Goal: Check status: Check status

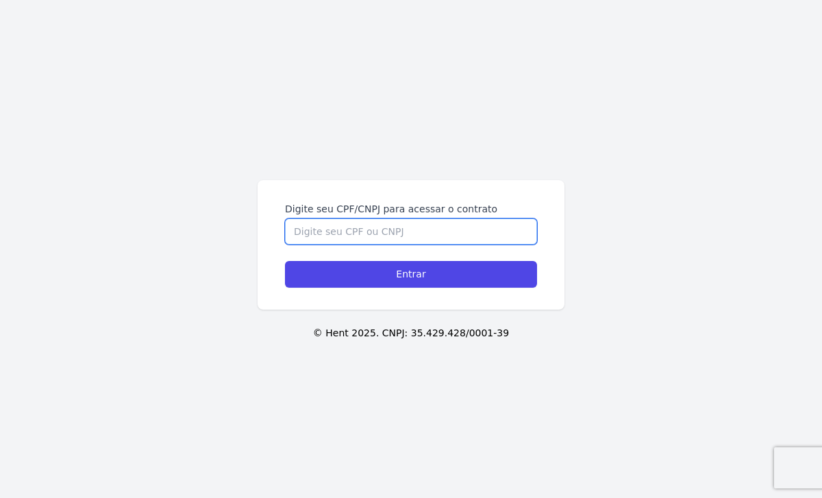
click at [339, 239] on input "Digite seu CPF/CNPJ para acessar o contrato" at bounding box center [411, 231] width 252 height 26
paste input "169.417.677-07"
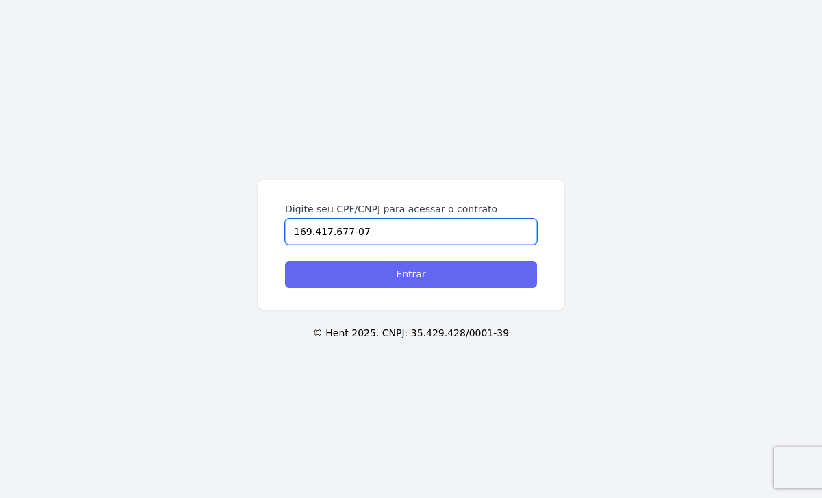
type input "169.417.677-07"
click at [337, 271] on input "Entrar" at bounding box center [411, 274] width 252 height 27
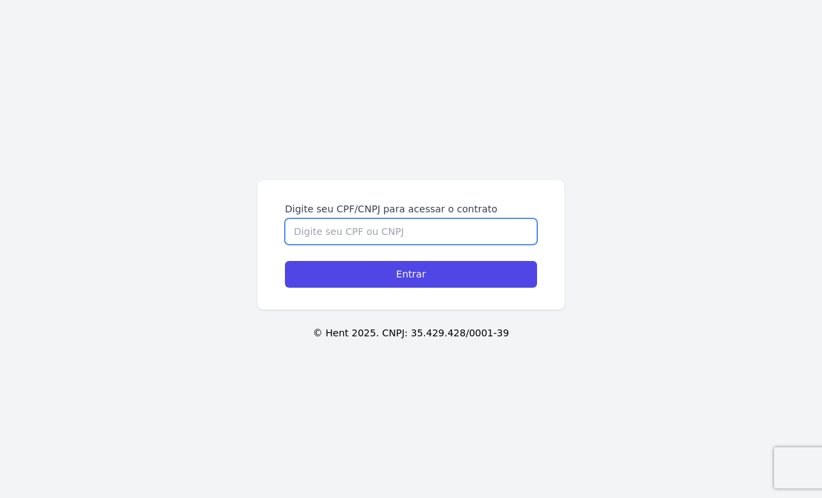
click at [342, 229] on input "Digite seu CPF/CNPJ para acessar o contrato" at bounding box center [411, 231] width 252 height 26
paste input "169.417.677-07"
type input "169.417.677-07"
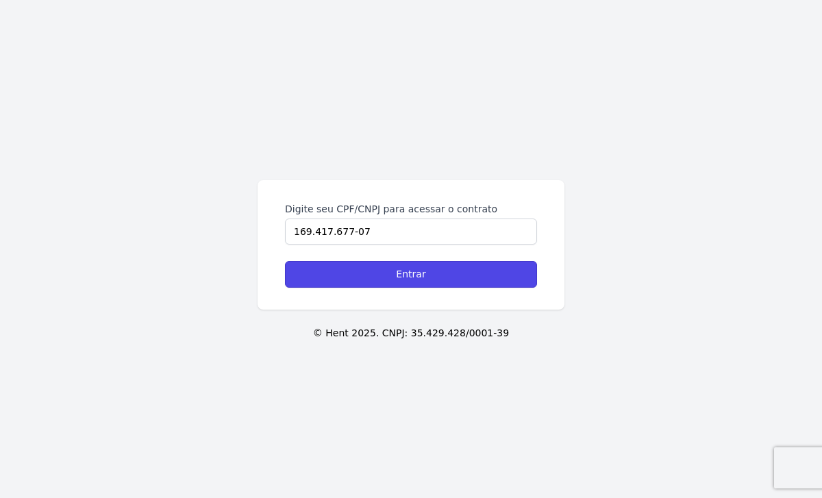
click at [383, 288] on div "Digite seu CPF/CNPJ para acessar o contrato 169.417.677-07 Entrar" at bounding box center [410, 244] width 307 height 129
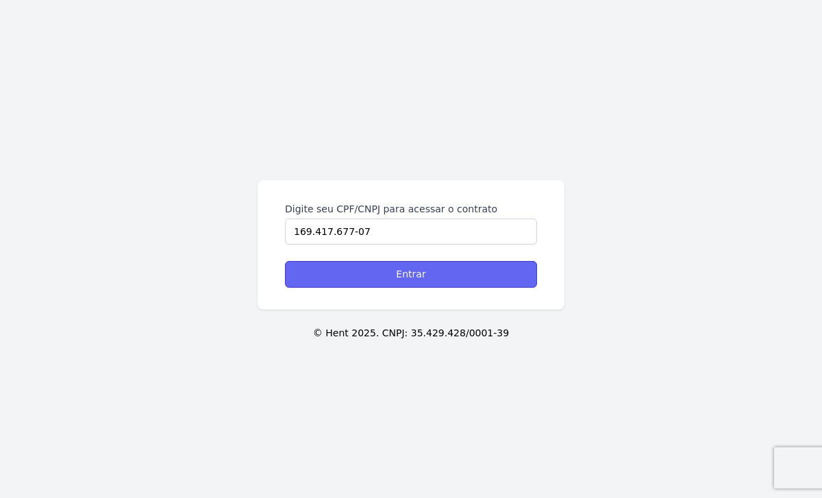
click at [383, 281] on input "Entrar" at bounding box center [411, 274] width 252 height 27
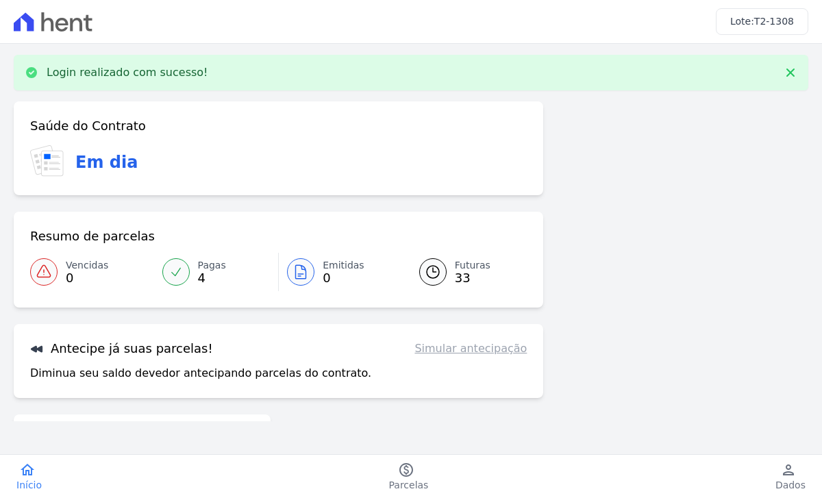
click at [293, 269] on icon at bounding box center [300, 272] width 16 height 16
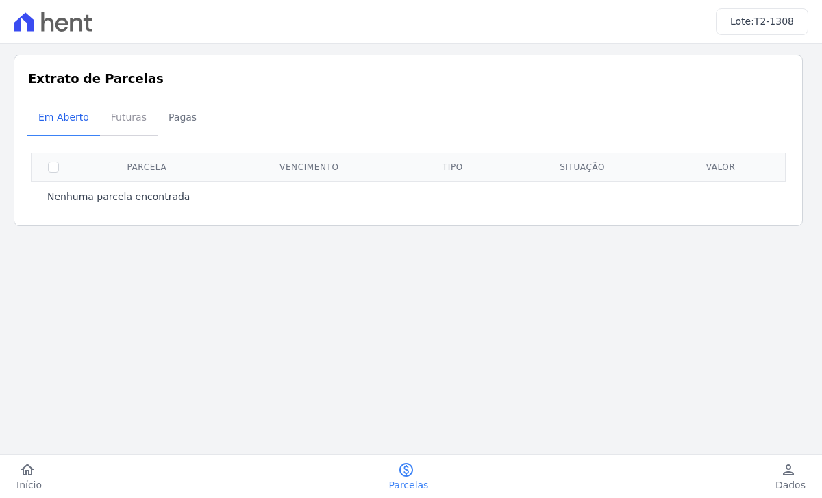
click at [128, 121] on span "Futuras" at bounding box center [129, 116] width 52 height 27
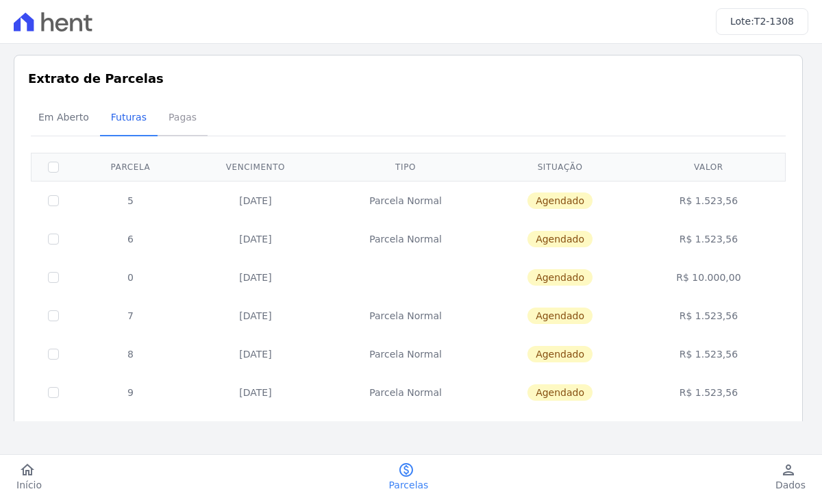
click at [165, 118] on span "Pagas" at bounding box center [182, 116] width 45 height 27
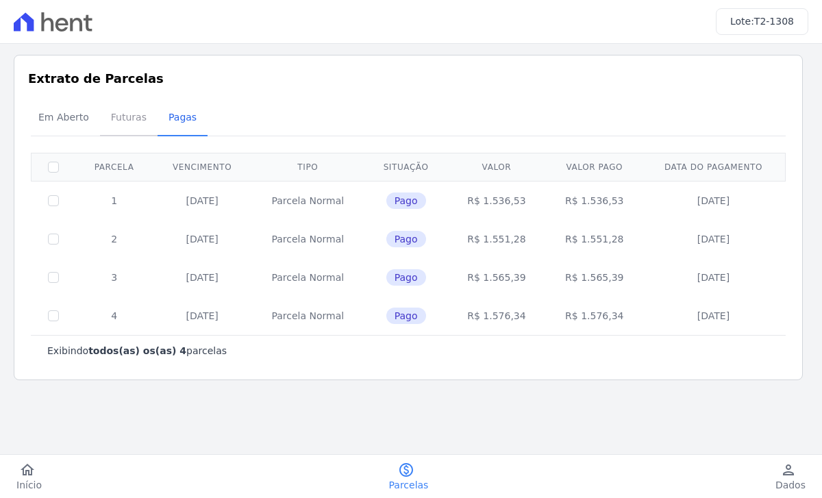
click at [127, 119] on span "Futuras" at bounding box center [129, 116] width 52 height 27
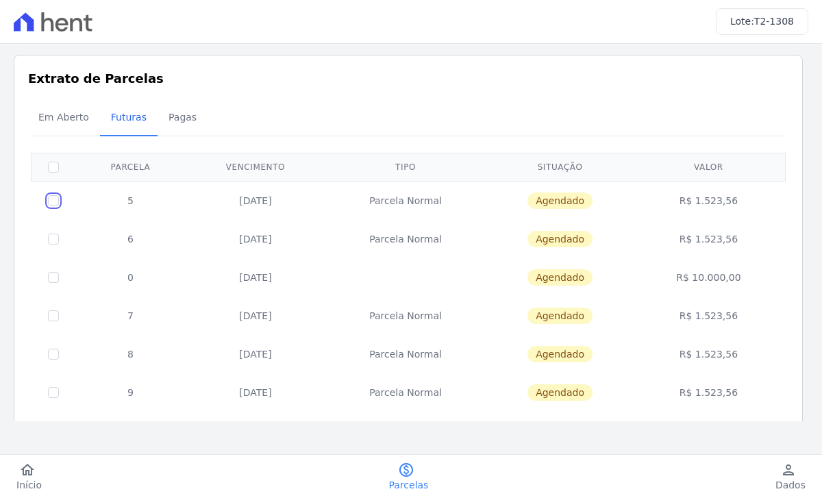
click at [58, 201] on input "checkbox" at bounding box center [53, 200] width 11 height 11
checkbox input "true"
